Goal: Task Accomplishment & Management: Manage account settings

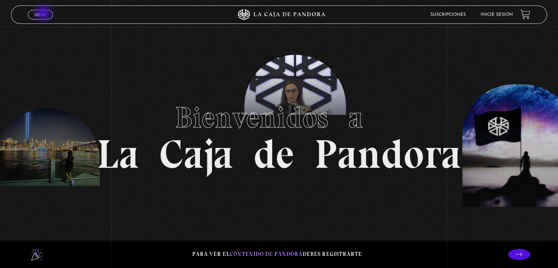
click at [44, 14] on span "Menu" at bounding box center [41, 14] width 12 height 4
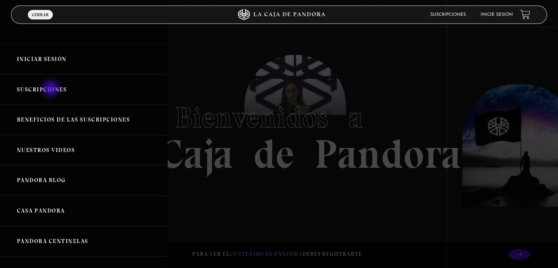
click at [51, 89] on link "Suscripciones" at bounding box center [83, 90] width 167 height 30
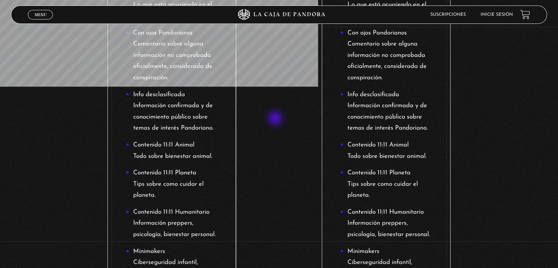
scroll to position [193, 0]
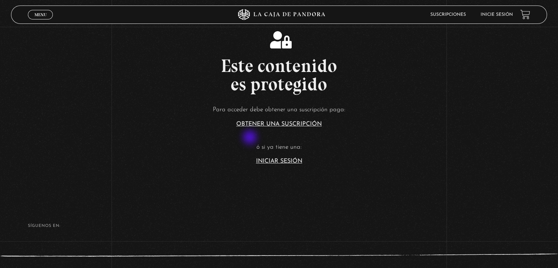
scroll to position [166, 0]
